Goal: Transaction & Acquisition: Purchase product/service

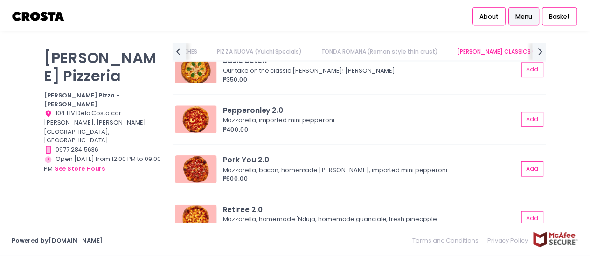
scroll to position [449, 0]
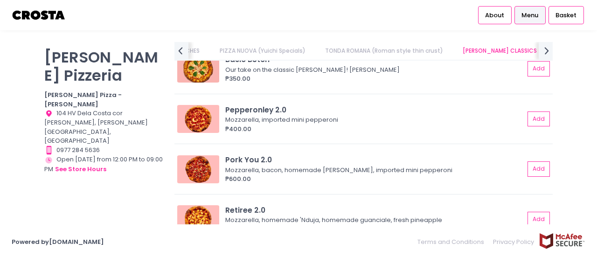
click at [48, 12] on img at bounding box center [39, 15] width 55 height 16
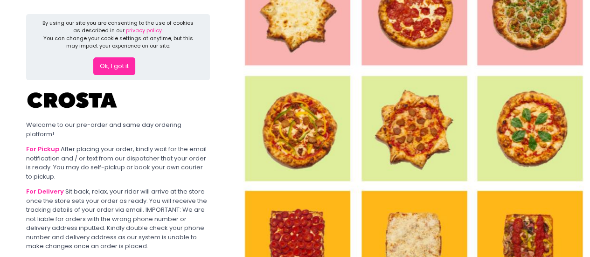
click at [114, 61] on button "Ok, I got it" at bounding box center [114, 66] width 42 height 18
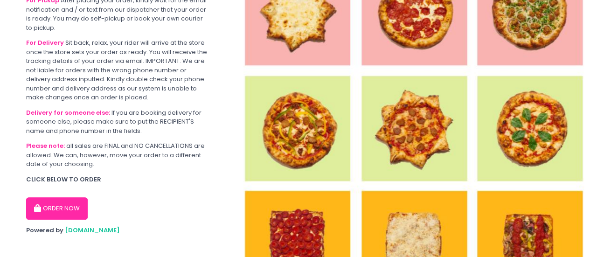
scroll to position [76, 0]
click at [73, 203] on button "ORDER NOW" at bounding box center [57, 208] width 62 height 22
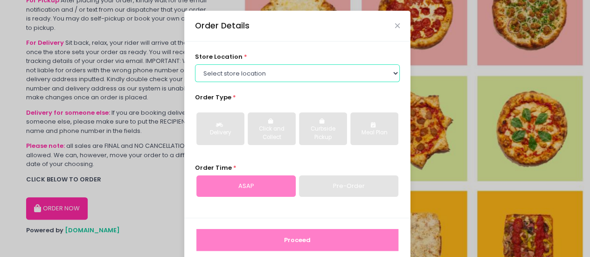
click at [329, 72] on select "Select store location [PERSON_NAME] Pizza - [PERSON_NAME] Pizza - [GEOGRAPHIC_D…" at bounding box center [297, 73] width 205 height 18
select select "65090bae48156caed44a5eb4"
click at [195, 64] on select "Select store location [PERSON_NAME] Pizza - [PERSON_NAME] Pizza - [GEOGRAPHIC_D…" at bounding box center [297, 73] width 205 height 18
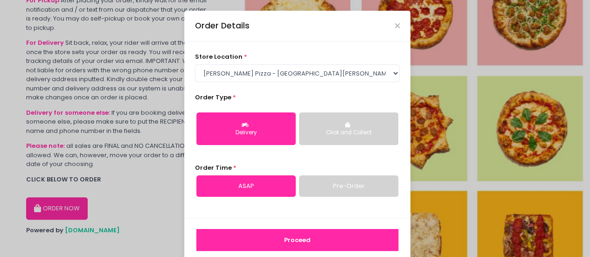
click at [348, 122] on button "Click and Collect" at bounding box center [348, 128] width 99 height 33
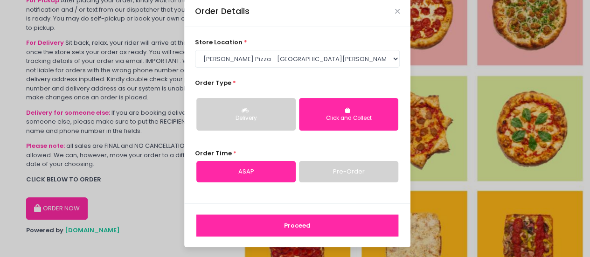
scroll to position [14, 0]
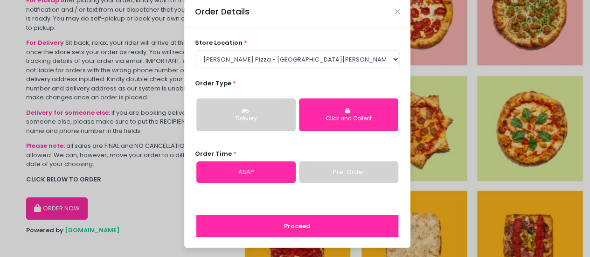
click at [275, 226] on button "Proceed" at bounding box center [297, 226] width 202 height 22
